Goal: Task Accomplishment & Management: Use online tool/utility

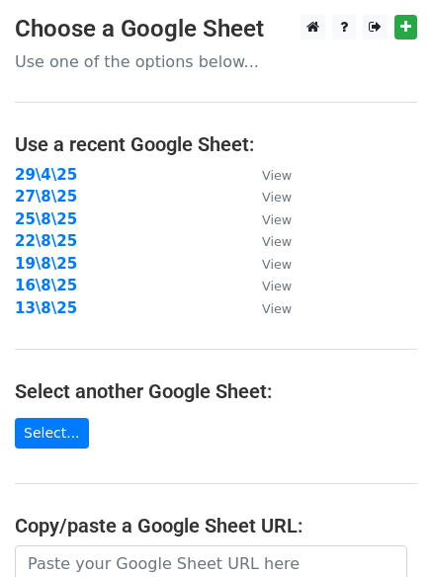
scroll to position [343, 0]
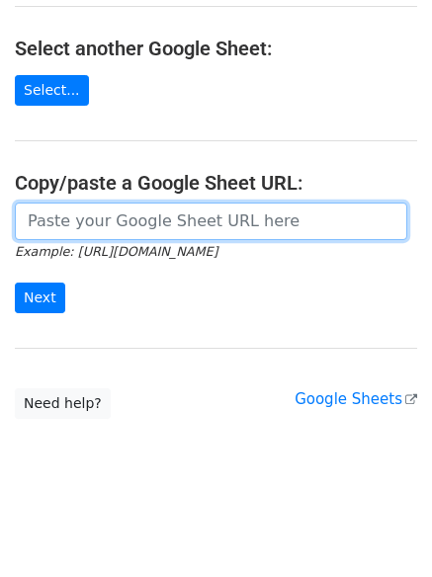
click at [197, 224] on input "url" at bounding box center [211, 222] width 392 height 38
paste input "[URL][DOMAIN_NAME]"
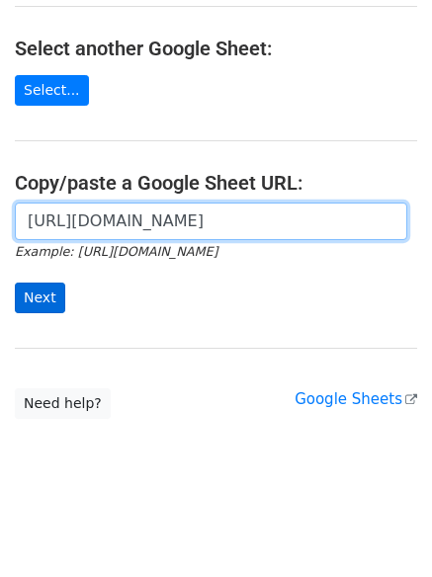
scroll to position [0, 412]
type input "[URL][DOMAIN_NAME]"
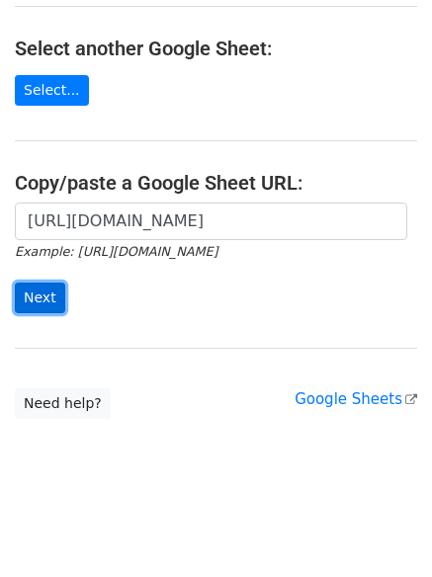
click at [57, 289] on input "Next" at bounding box center [40, 298] width 50 height 31
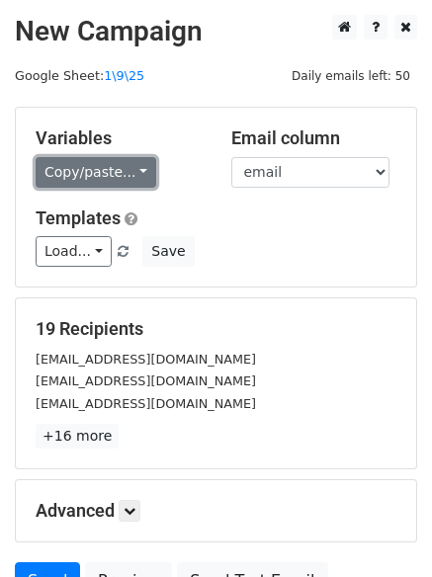
click at [72, 184] on link "Copy/paste..." at bounding box center [96, 172] width 121 height 31
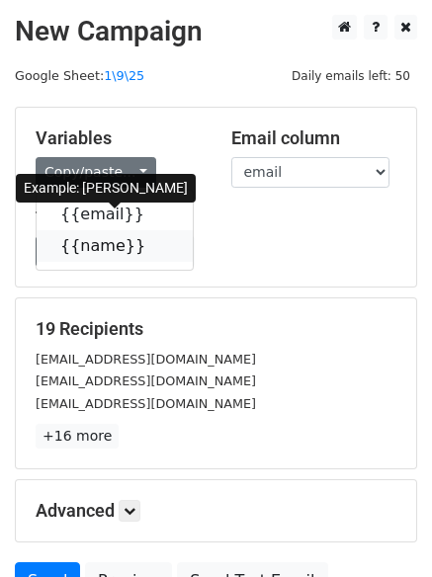
click at [97, 246] on link "{{name}}" at bounding box center [115, 246] width 156 height 32
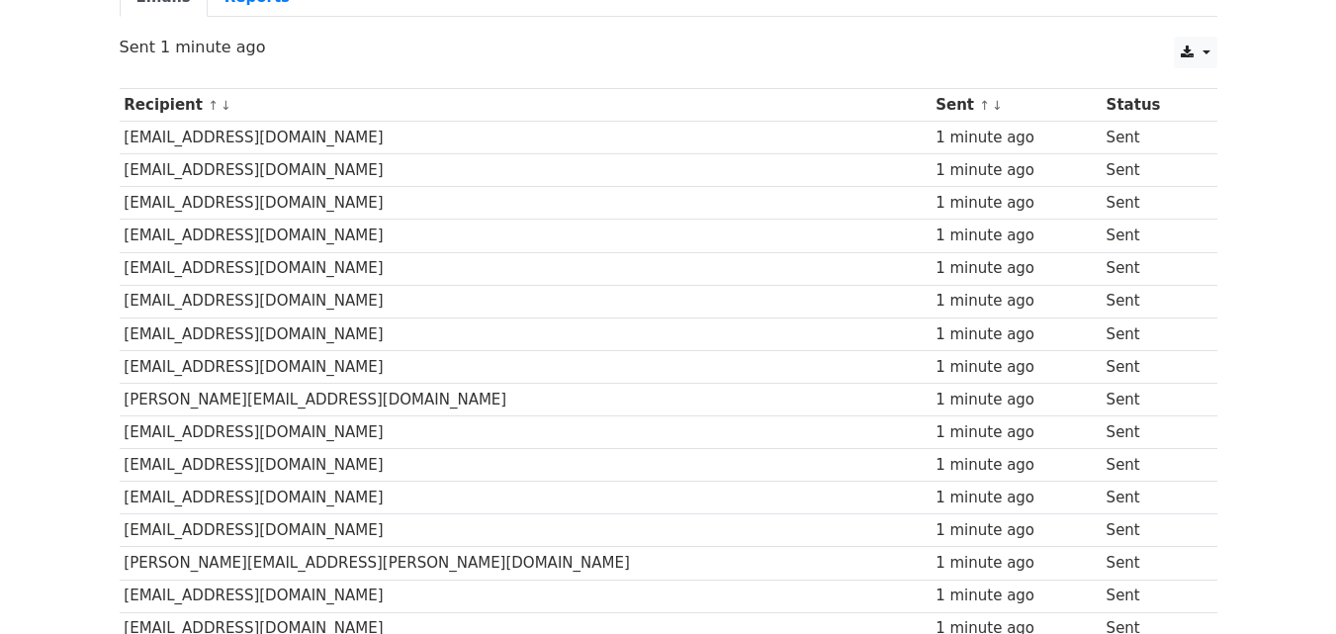
scroll to position [329, 0]
